Goal: Task Accomplishment & Management: Use online tool/utility

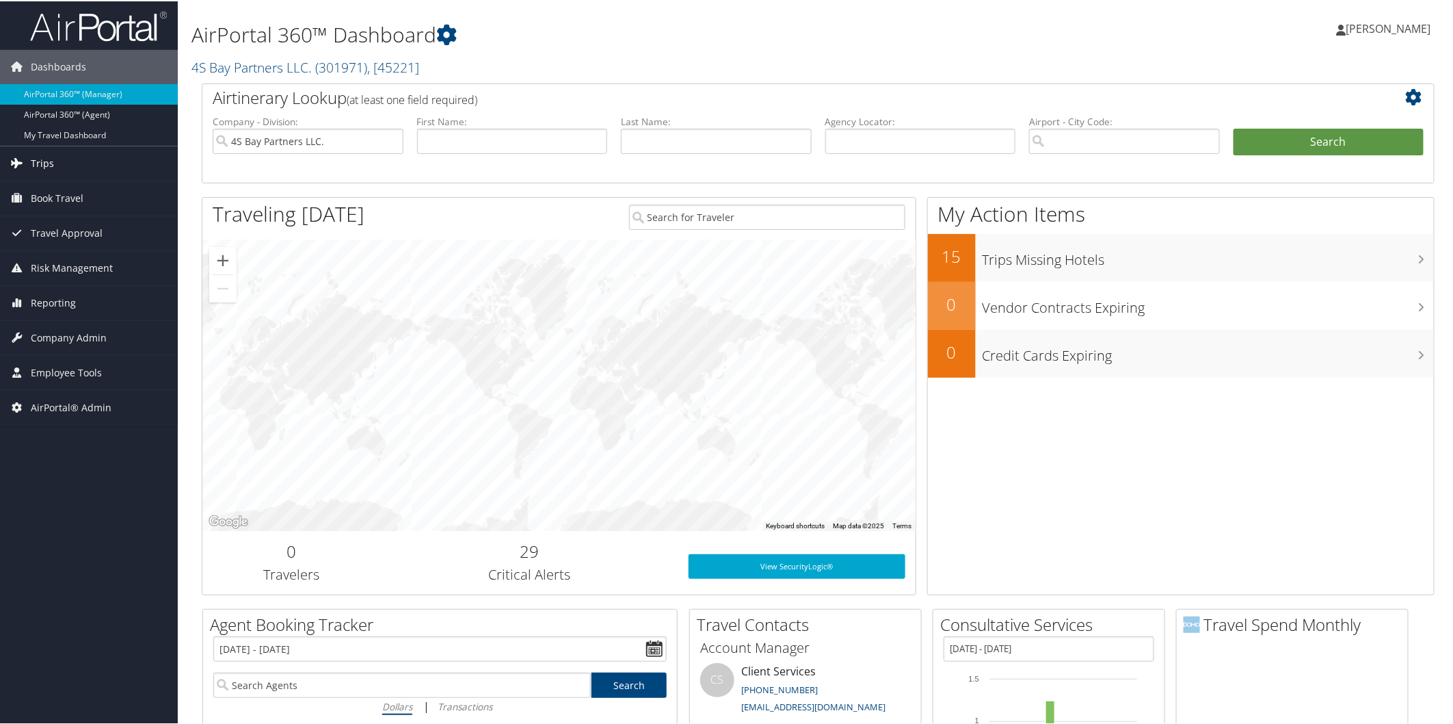
click at [48, 162] on span "Trips" at bounding box center [42, 162] width 23 height 34
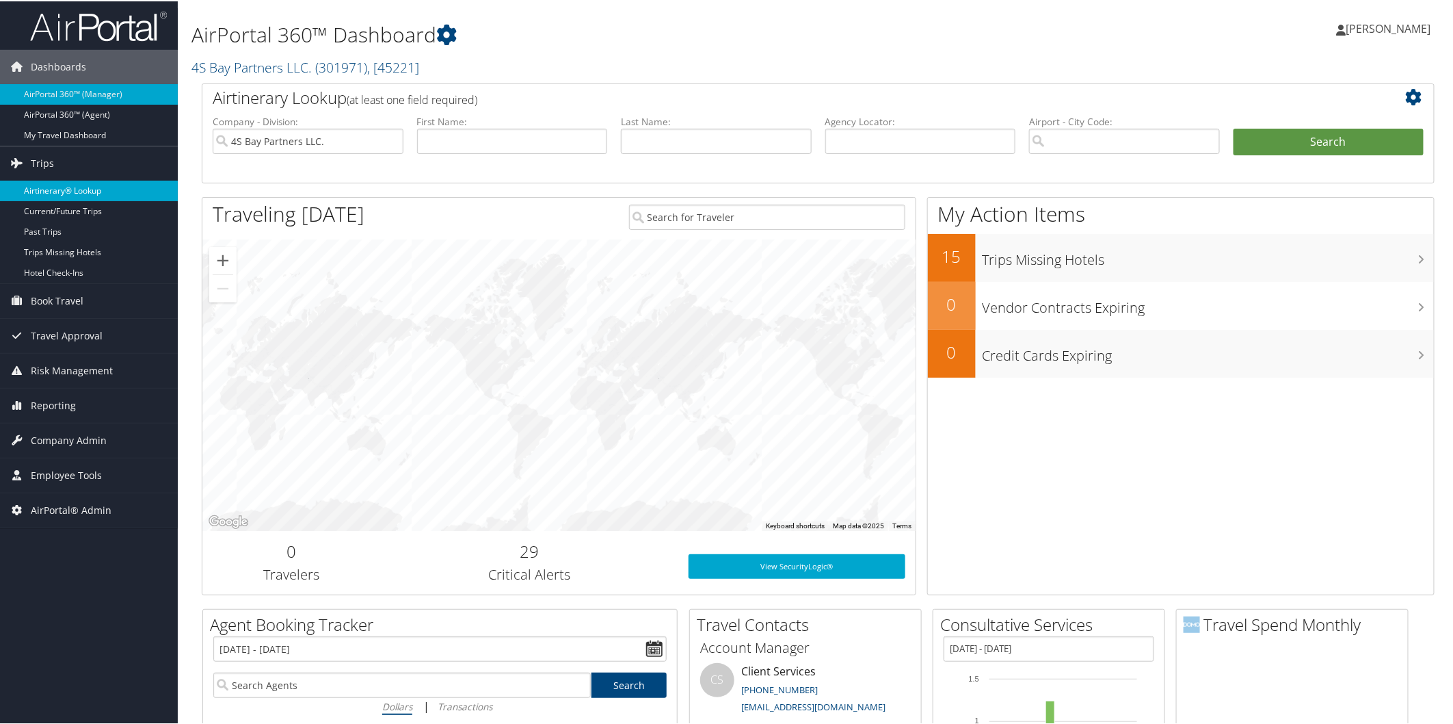
click at [72, 193] on link "Airtinerary® Lookup" at bounding box center [89, 189] width 178 height 21
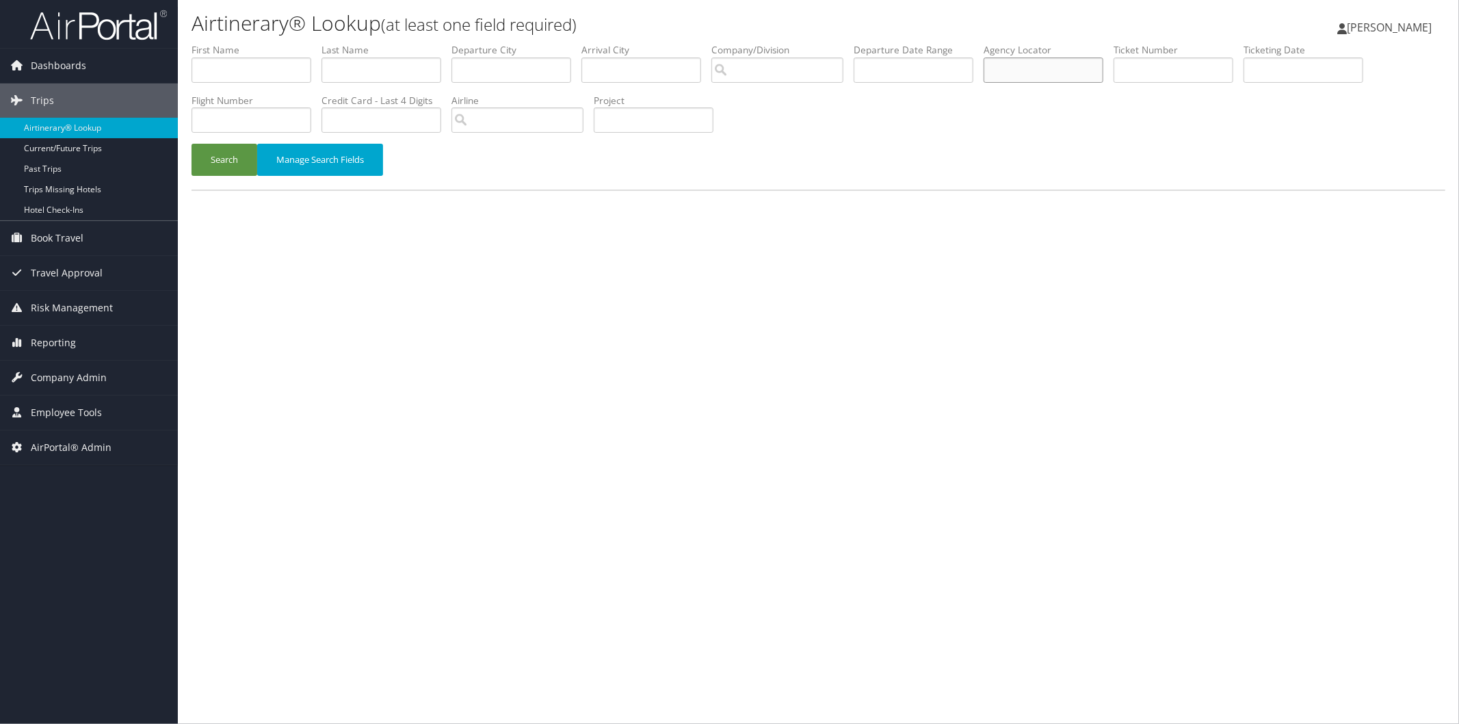
click at [1072, 74] on input "text" at bounding box center [1043, 69] width 120 height 25
click at [247, 168] on button "Search" at bounding box center [224, 160] width 66 height 32
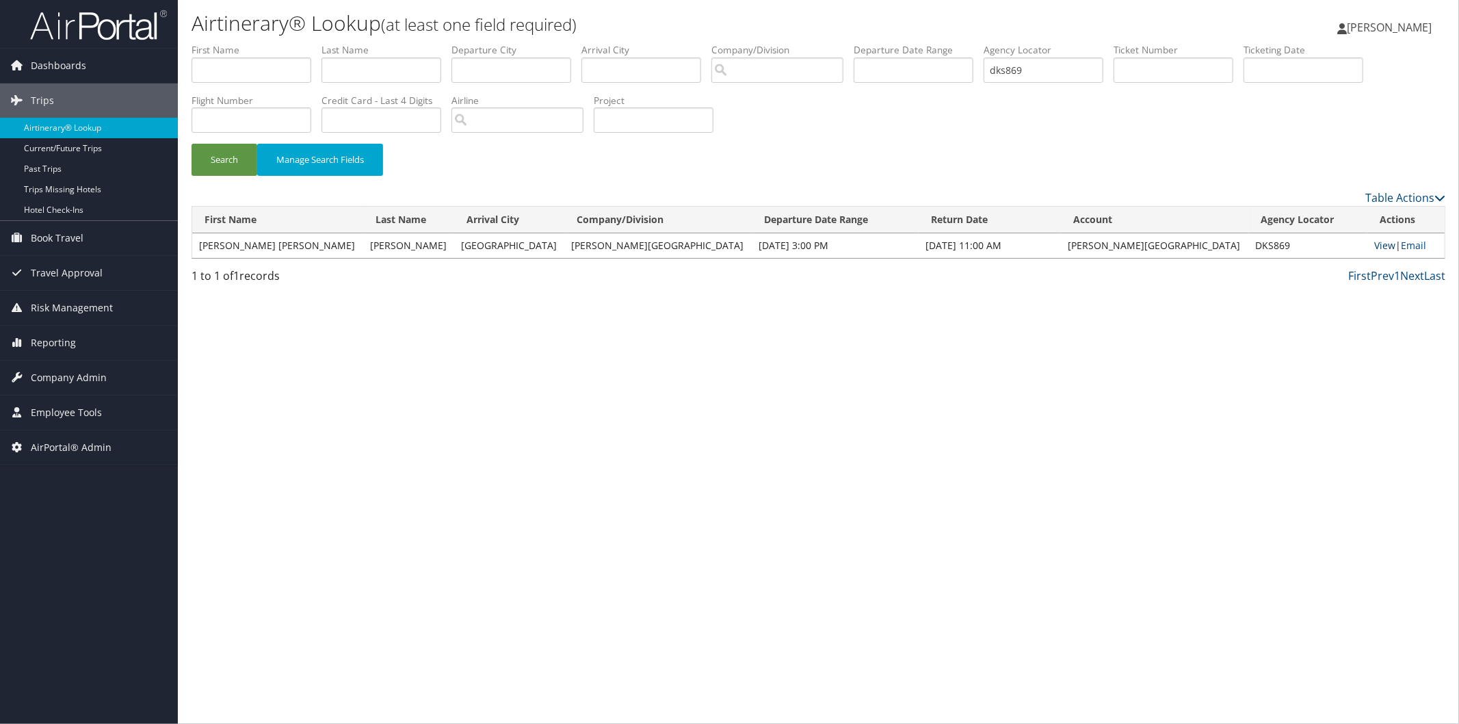
click at [1374, 243] on link "View" at bounding box center [1384, 245] width 21 height 13
drag, startPoint x: 1102, startPoint y: 73, endPoint x: 992, endPoint y: 64, distance: 110.5
click at [992, 43] on ul "First Name Last Name Departure City Arrival City Company/Division Airport/City …" at bounding box center [818, 43] width 1254 height 0
type input "dfcqqt"
click at [240, 155] on button "Search" at bounding box center [224, 160] width 66 height 32
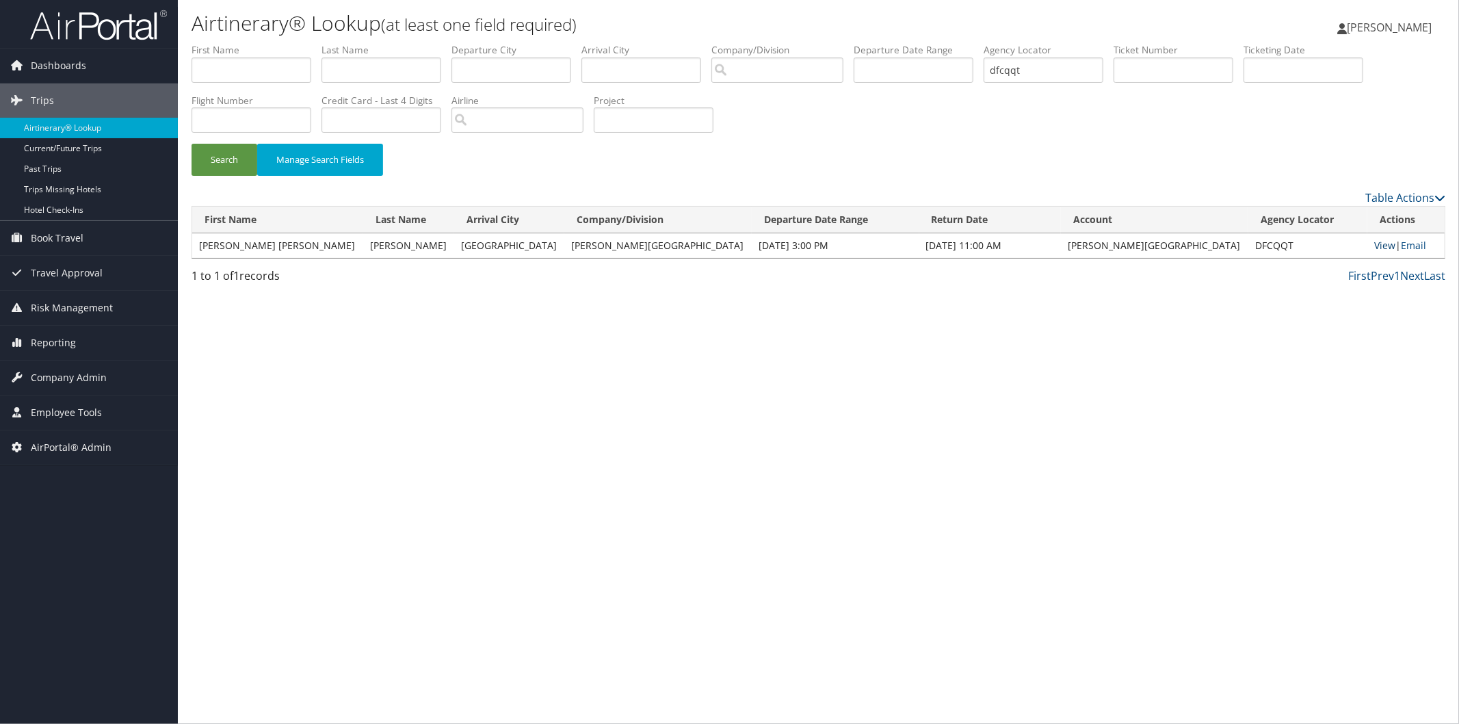
click at [1374, 245] on link "View" at bounding box center [1384, 245] width 21 height 13
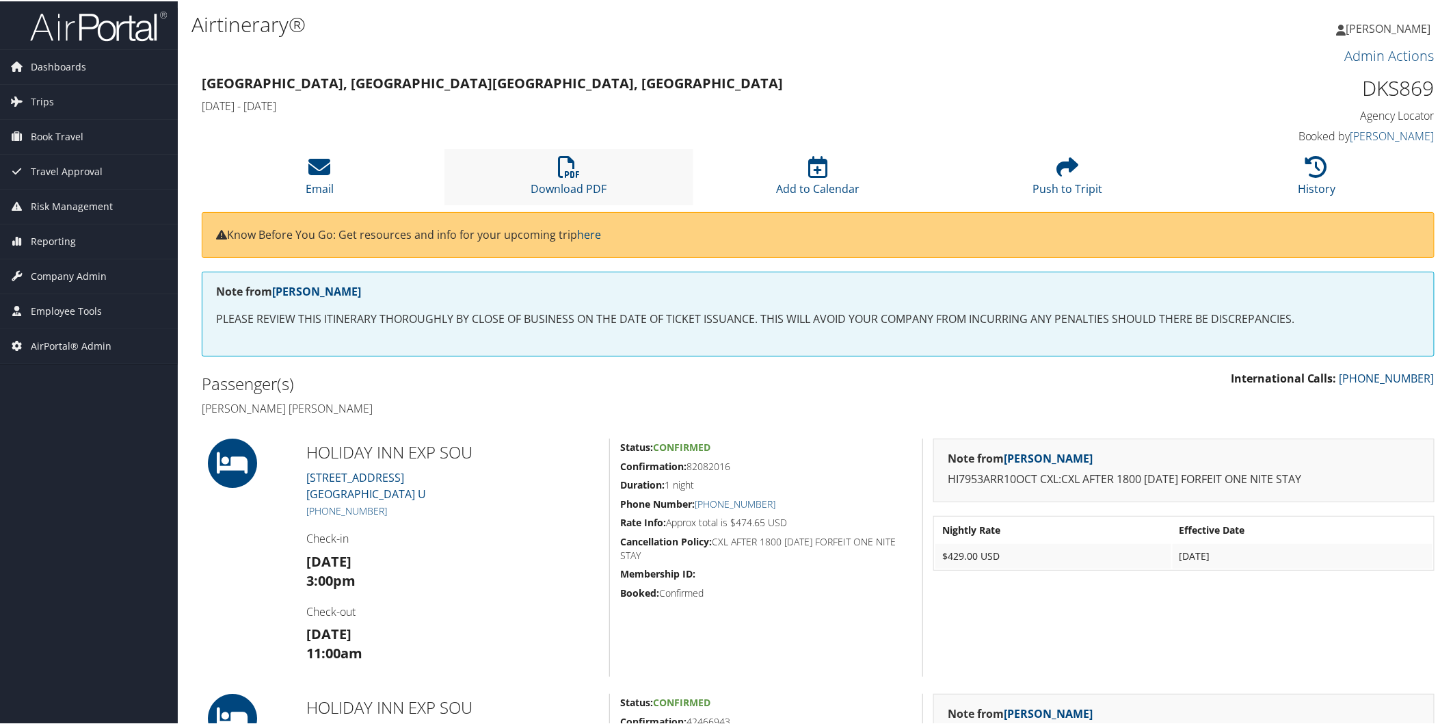
click at [575, 176] on li "Download PDF" at bounding box center [570, 175] width 250 height 55
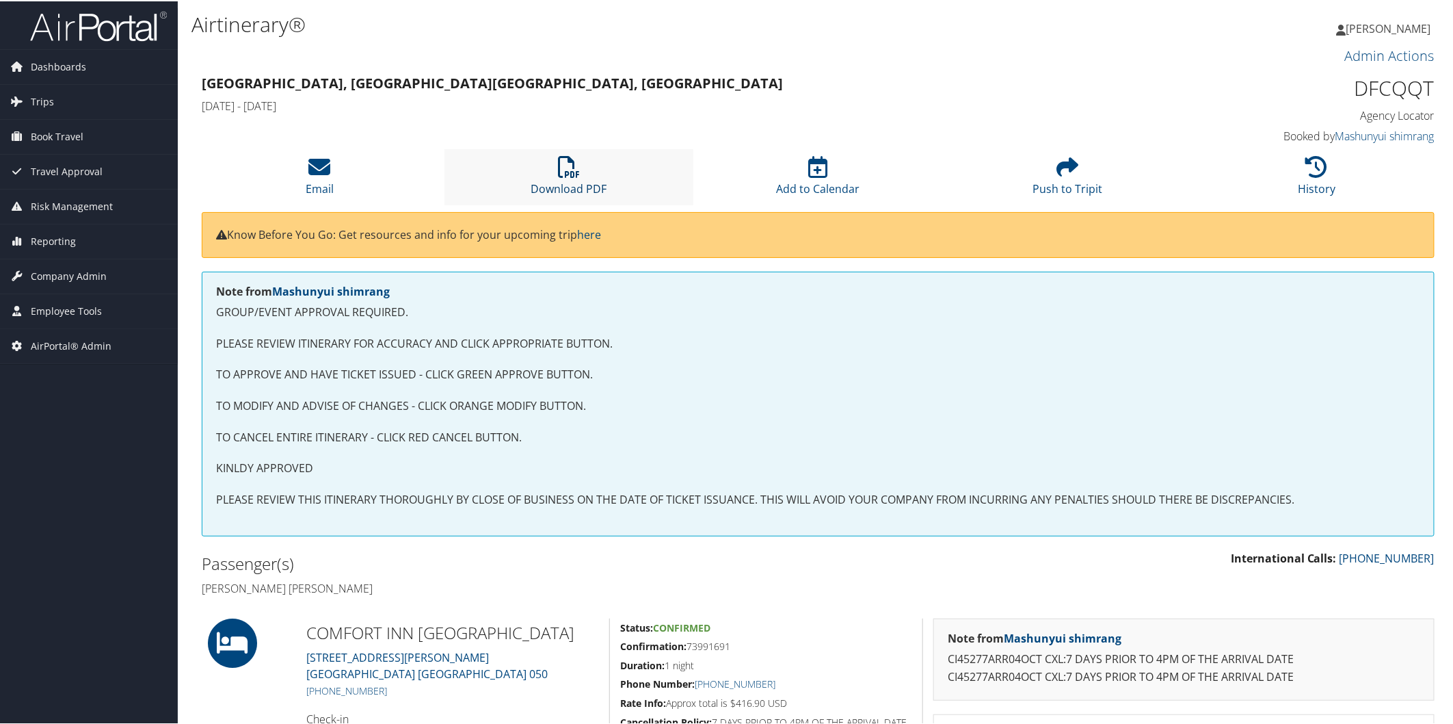
click at [562, 174] on icon at bounding box center [569, 166] width 22 height 22
